Goal: Task Accomplishment & Management: Use online tool/utility

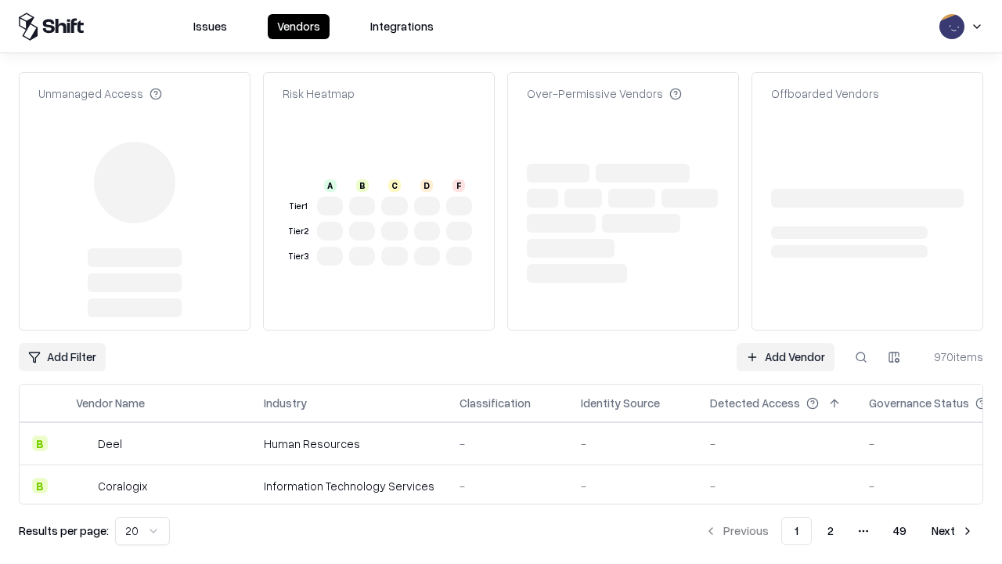
click at [785, 343] on link "Add Vendor" at bounding box center [786, 357] width 98 height 28
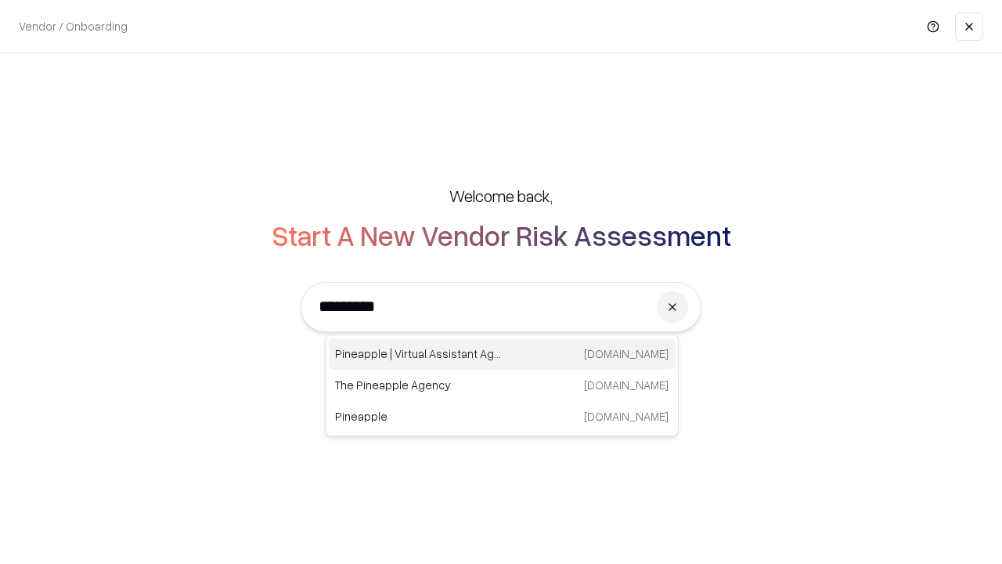
click at [502, 354] on div "Pineapple | Virtual Assistant Agency [DOMAIN_NAME]" at bounding box center [502, 353] width 346 height 31
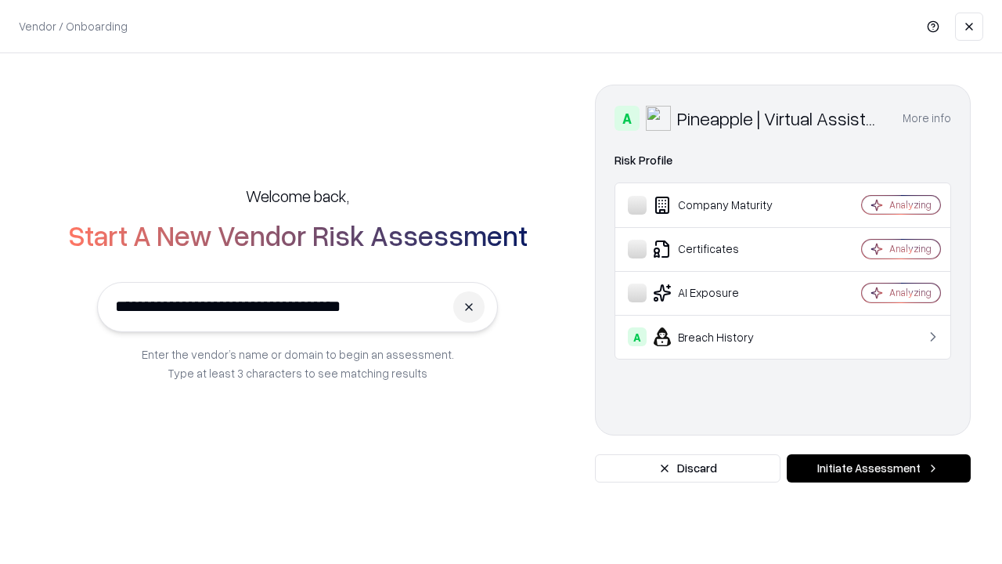
type input "**********"
click at [879, 468] on button "Initiate Assessment" at bounding box center [879, 468] width 184 height 28
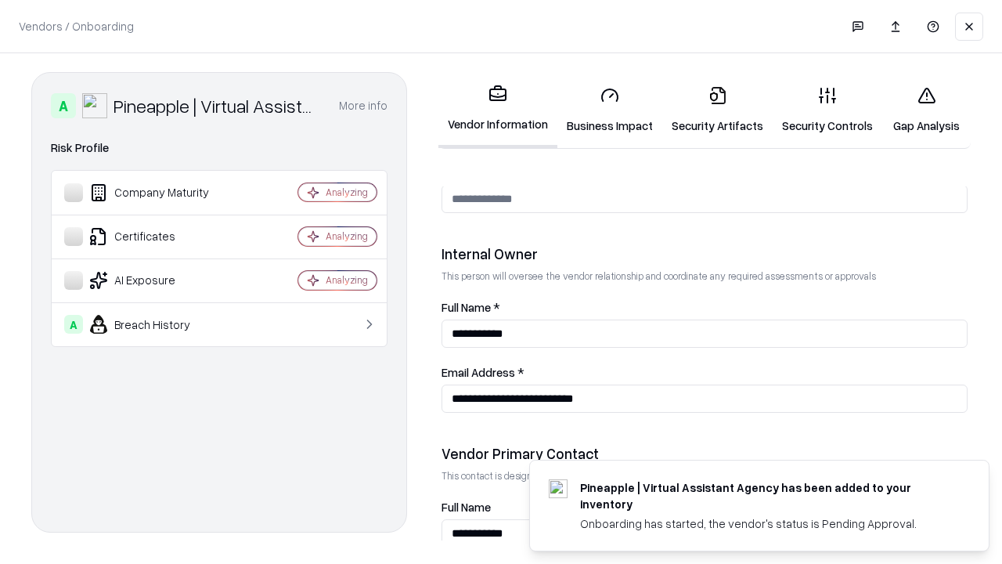
scroll to position [811, 0]
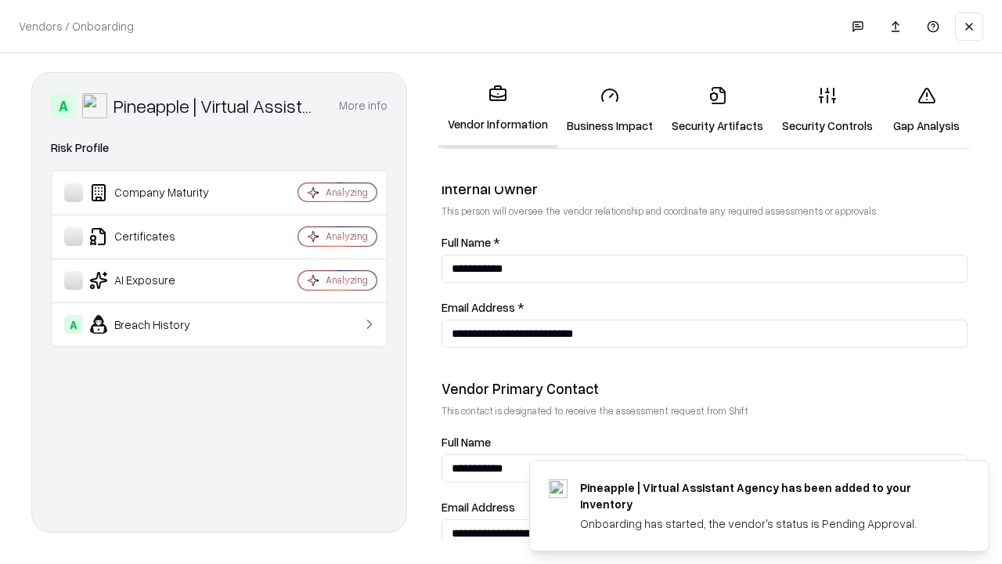
click at [610, 110] on link "Business Impact" at bounding box center [610, 110] width 105 height 73
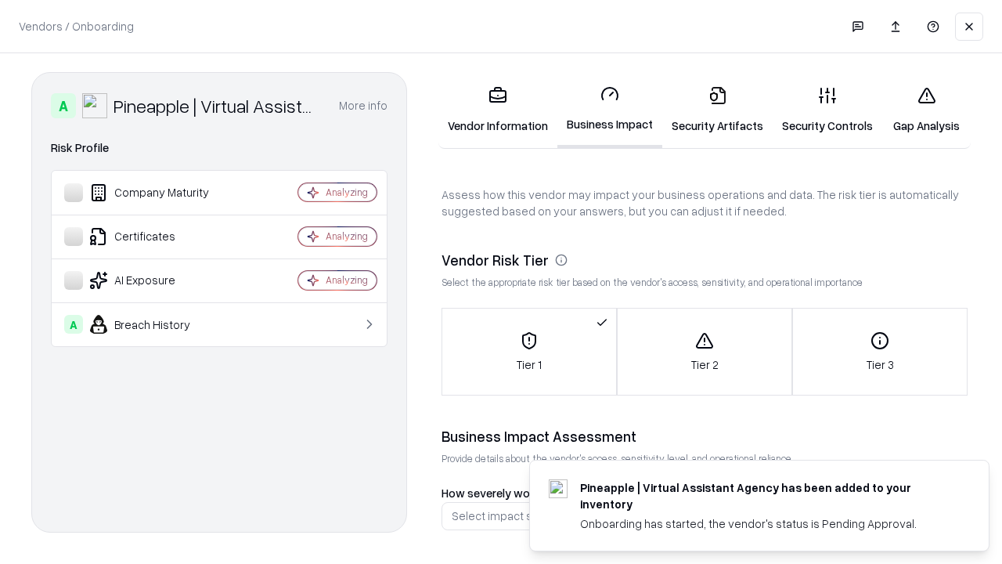
click at [926, 110] on link "Gap Analysis" at bounding box center [927, 110] width 88 height 73
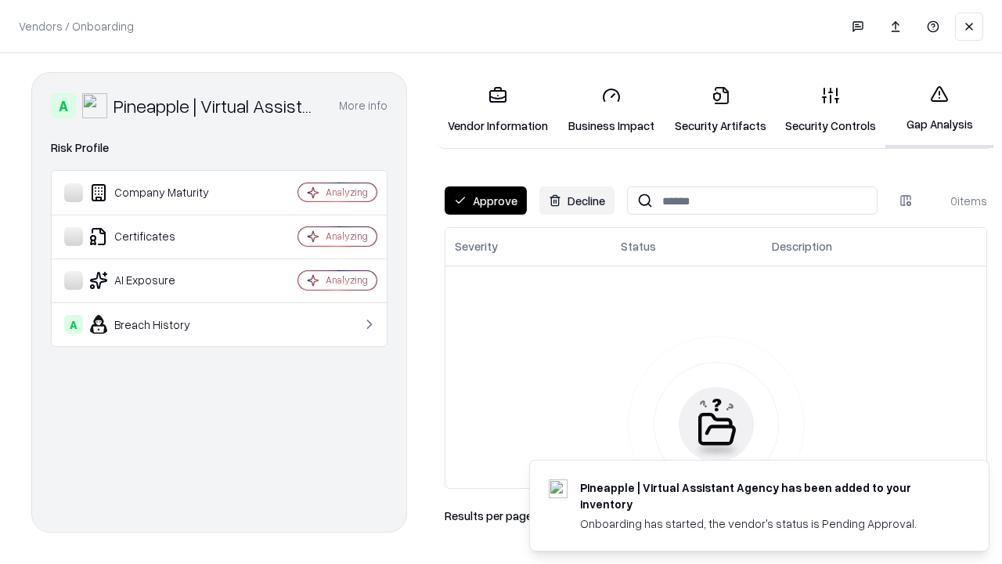
click at [486, 200] on button "Approve" at bounding box center [486, 200] width 82 height 28
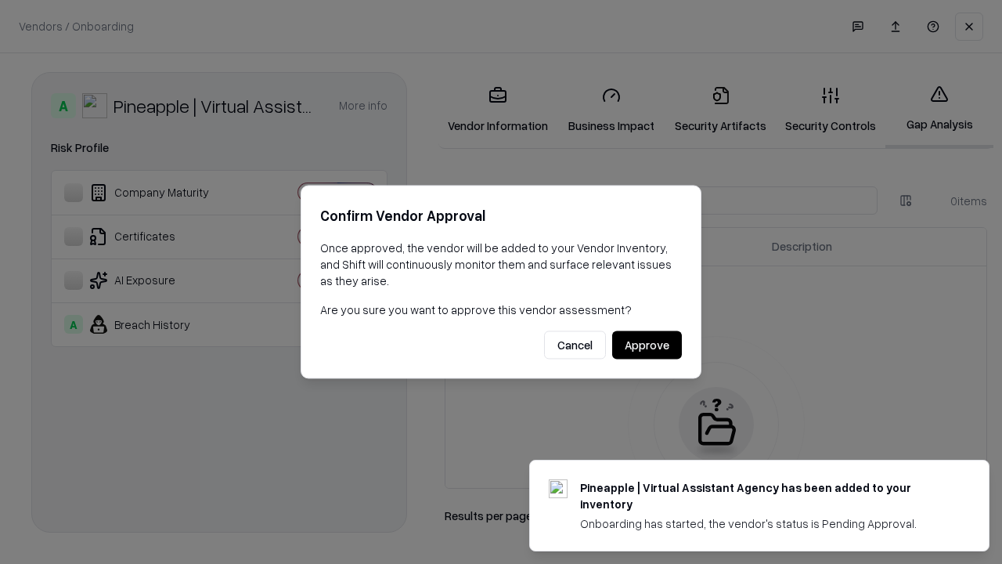
click at [647, 345] on button "Approve" at bounding box center [647, 345] width 70 height 28
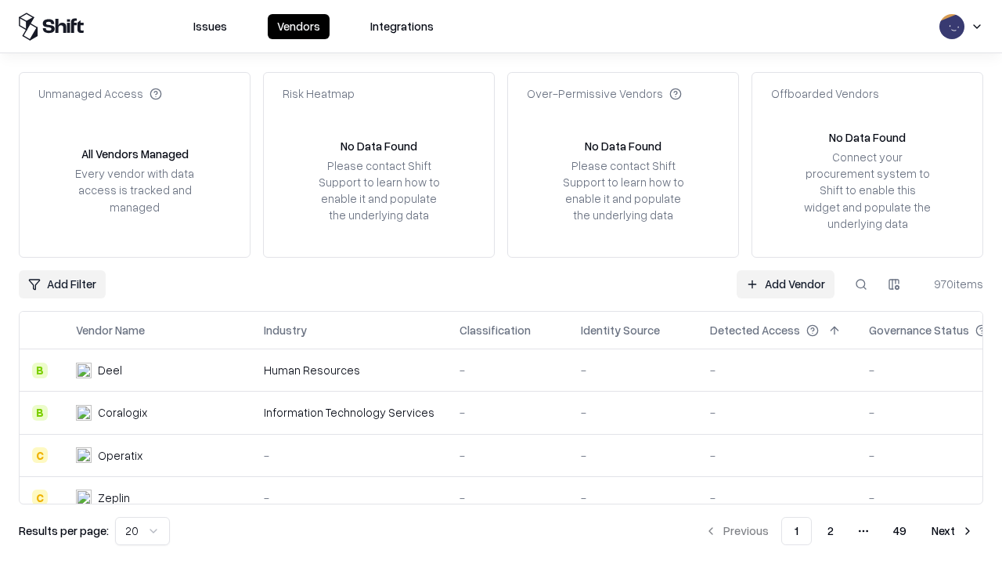
type input "**********"
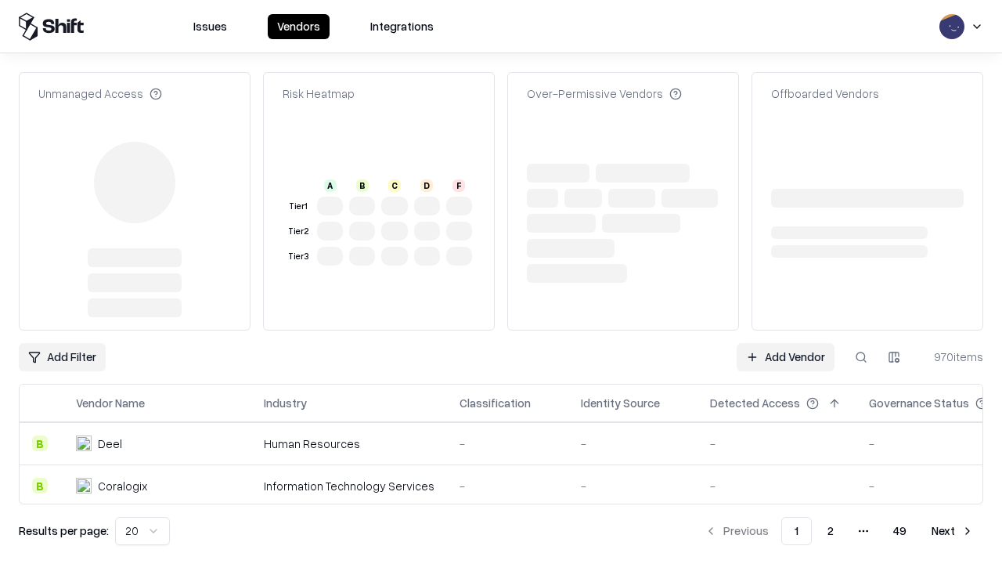
click at [785, 357] on link "Add Vendor" at bounding box center [786, 357] width 98 height 28
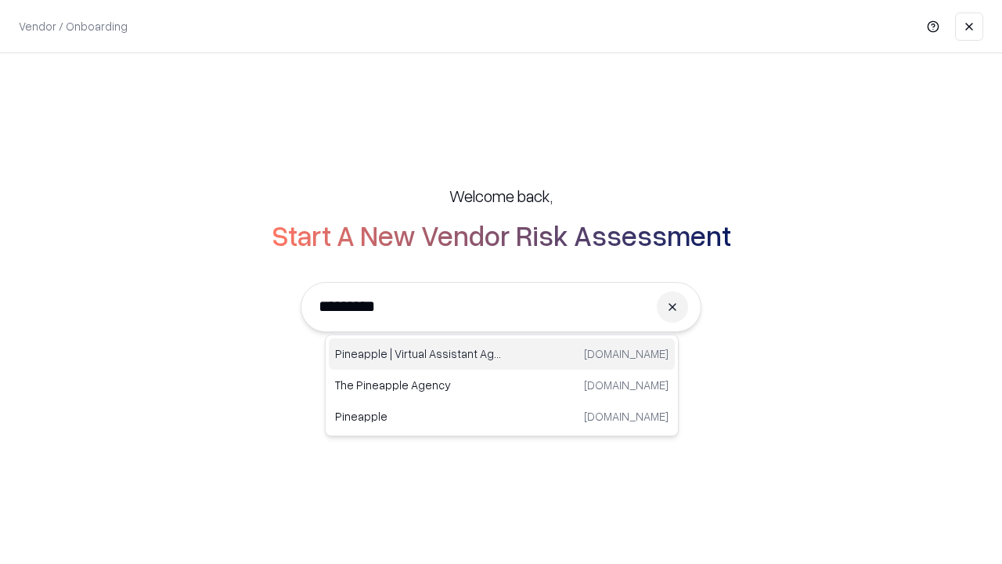
click at [502, 354] on div "Pineapple | Virtual Assistant Agency [DOMAIN_NAME]" at bounding box center [502, 353] width 346 height 31
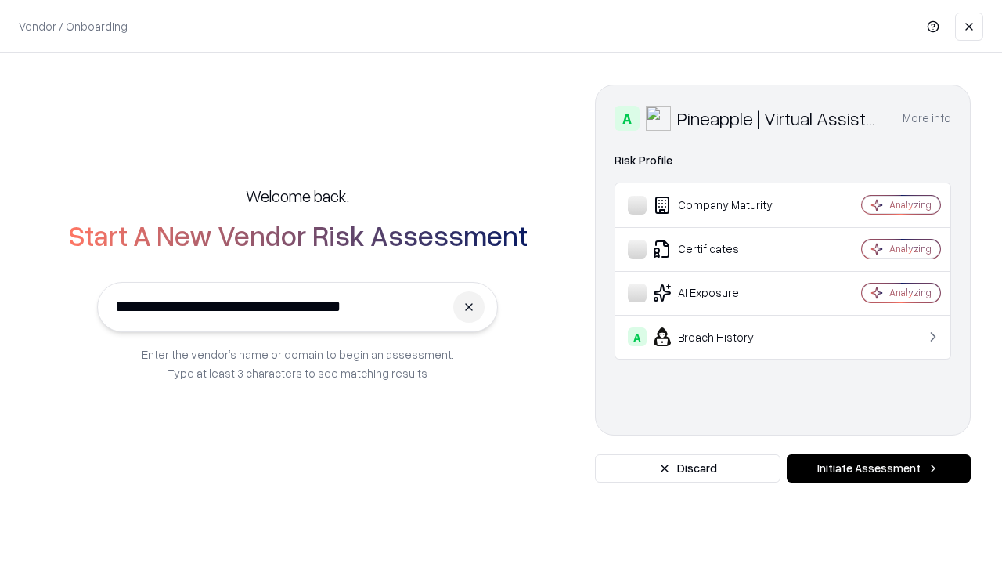
type input "**********"
click at [879, 468] on button "Initiate Assessment" at bounding box center [879, 468] width 184 height 28
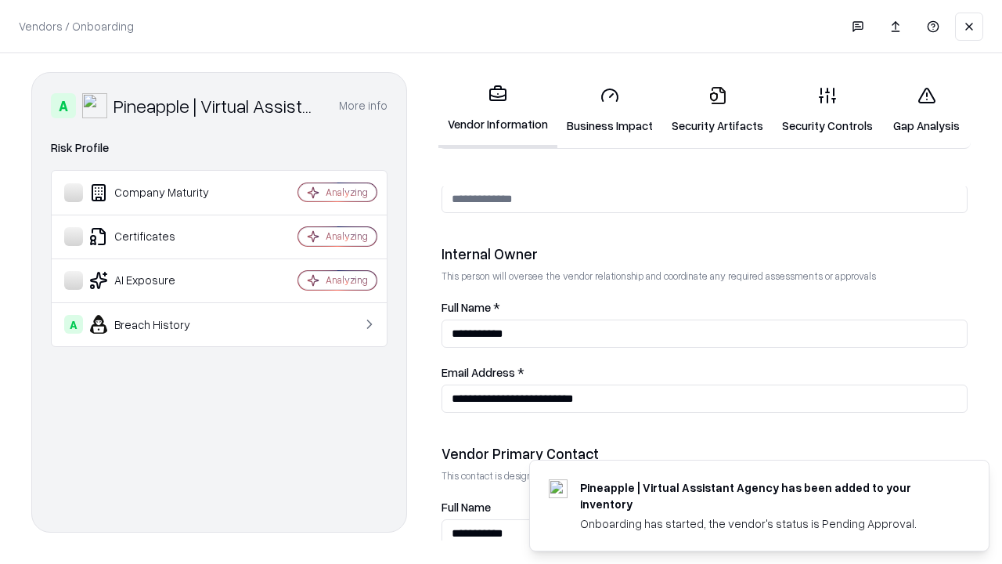
scroll to position [811, 0]
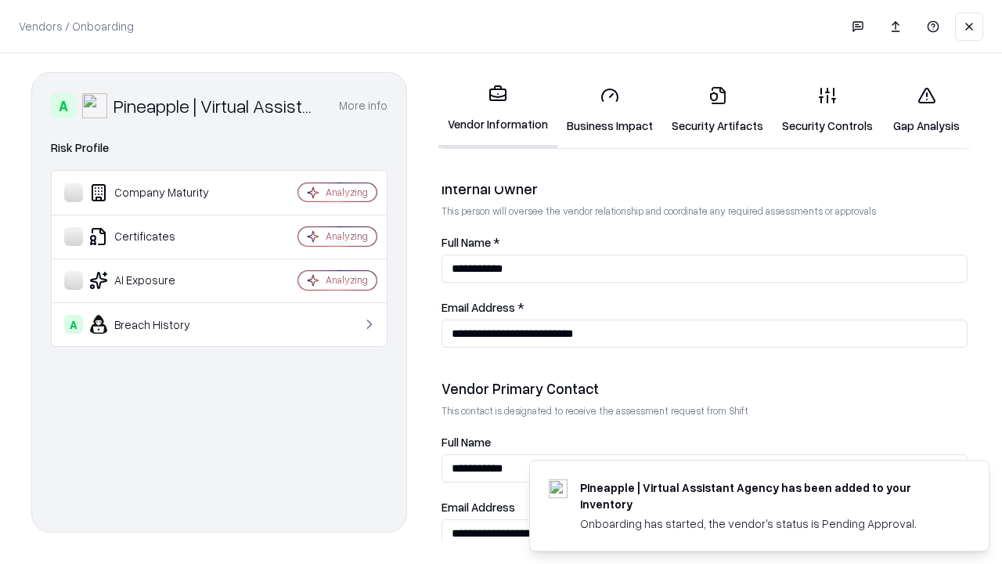
click at [926, 110] on link "Gap Analysis" at bounding box center [927, 110] width 88 height 73
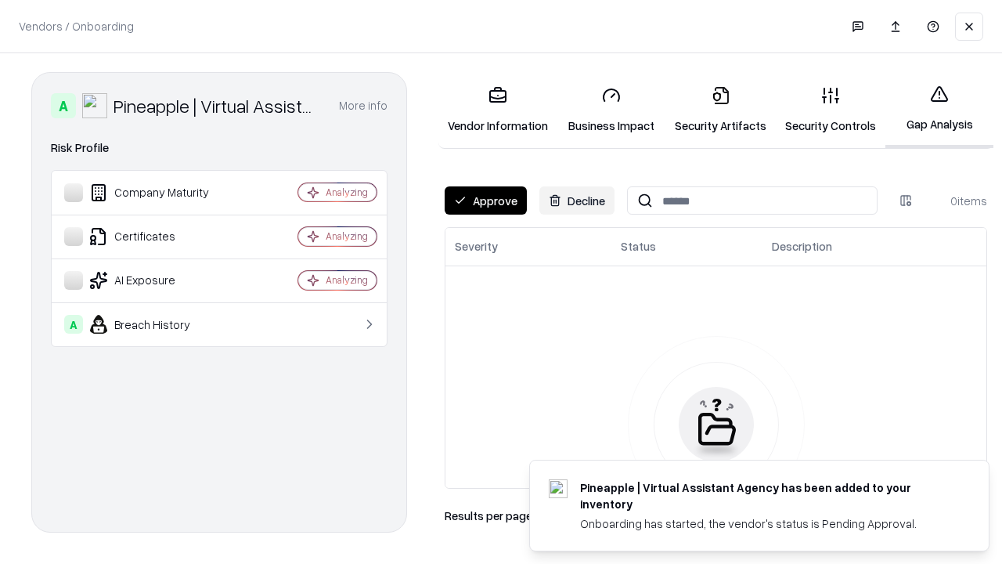
click at [486, 200] on button "Approve" at bounding box center [486, 200] width 82 height 28
